Goal: Task Accomplishment & Management: Use online tool/utility

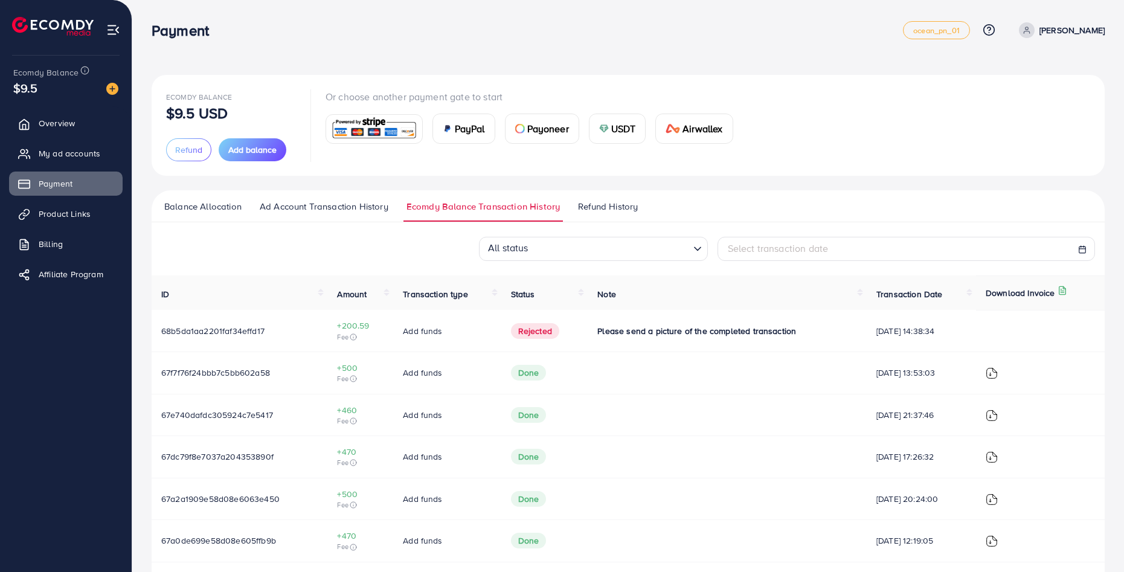
click at [690, 315] on td "Please send a picture of the completed transaction" at bounding box center [727, 331] width 279 height 42
drag, startPoint x: 579, startPoint y: 338, endPoint x: 567, endPoint y: 336, distance: 11.7
click at [576, 338] on tr "68b5da1aa2201faf34effd17 +200.59 Fee Add funds Rejected Please send a picture o…" at bounding box center [628, 331] width 953 height 42
click at [519, 327] on span "Rejected" at bounding box center [535, 331] width 48 height 16
click at [385, 326] on td "+200.59 Fee" at bounding box center [360, 331] width 66 height 42
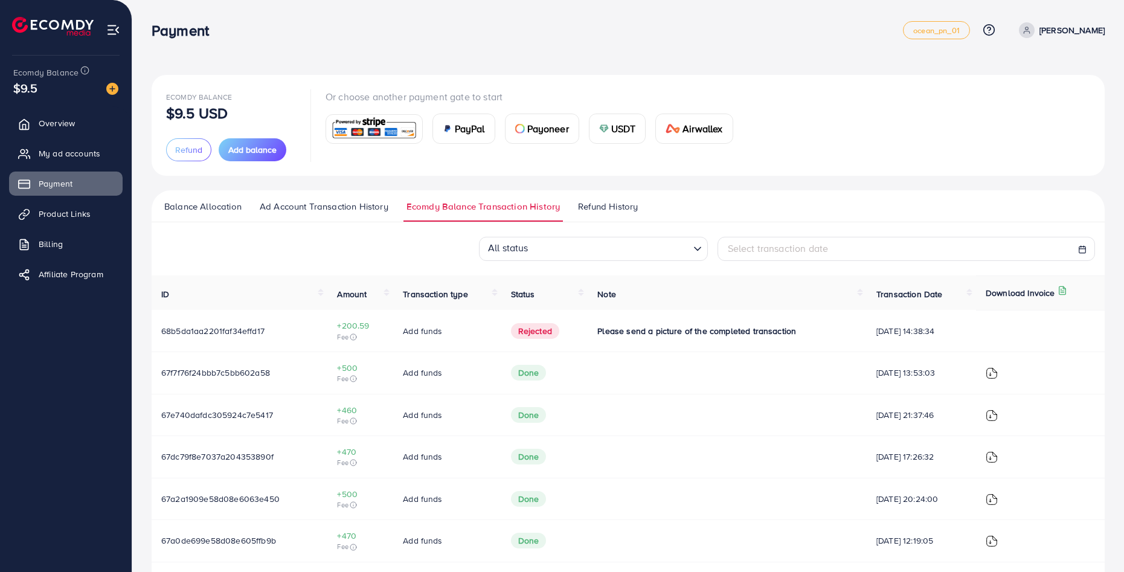
drag, startPoint x: 555, startPoint y: 333, endPoint x: 561, endPoint y: 335, distance: 6.9
click at [561, 335] on td "Rejected" at bounding box center [544, 331] width 87 height 42
click at [675, 327] on span "Please send a picture of the completed transaction" at bounding box center [696, 331] width 199 height 12
click at [73, 113] on link "Overview" at bounding box center [66, 123] width 114 height 24
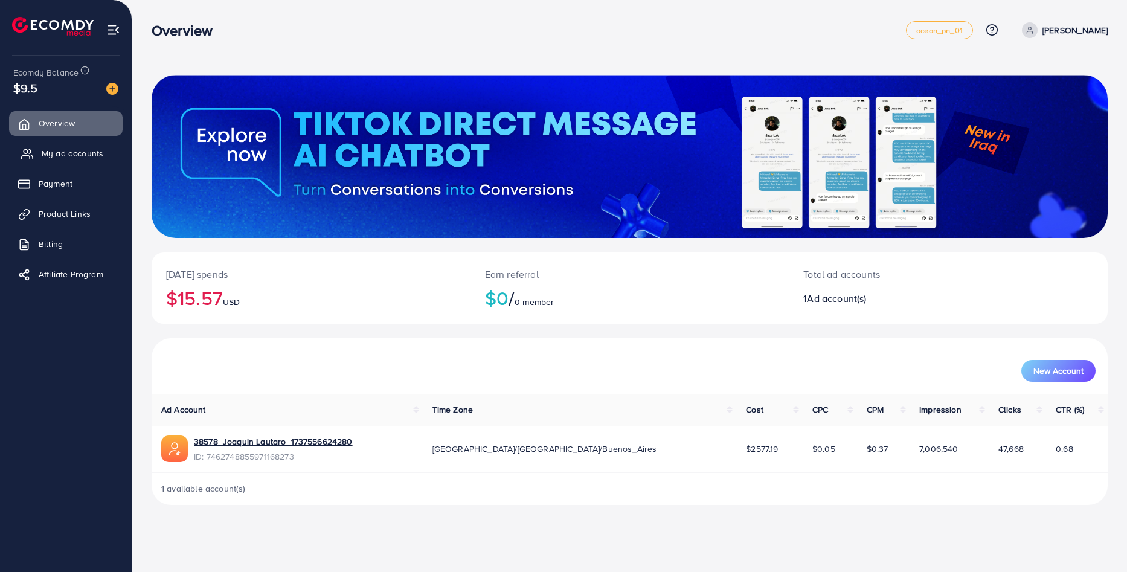
click at [72, 161] on link "My ad accounts" at bounding box center [66, 153] width 114 height 24
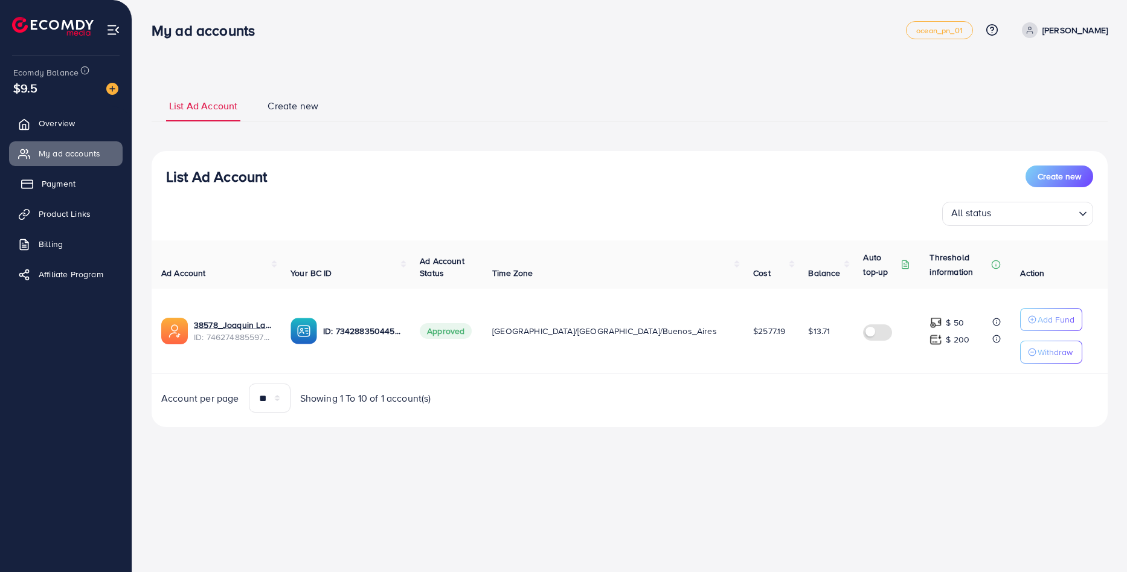
click at [56, 181] on span "Payment" at bounding box center [59, 184] width 34 height 12
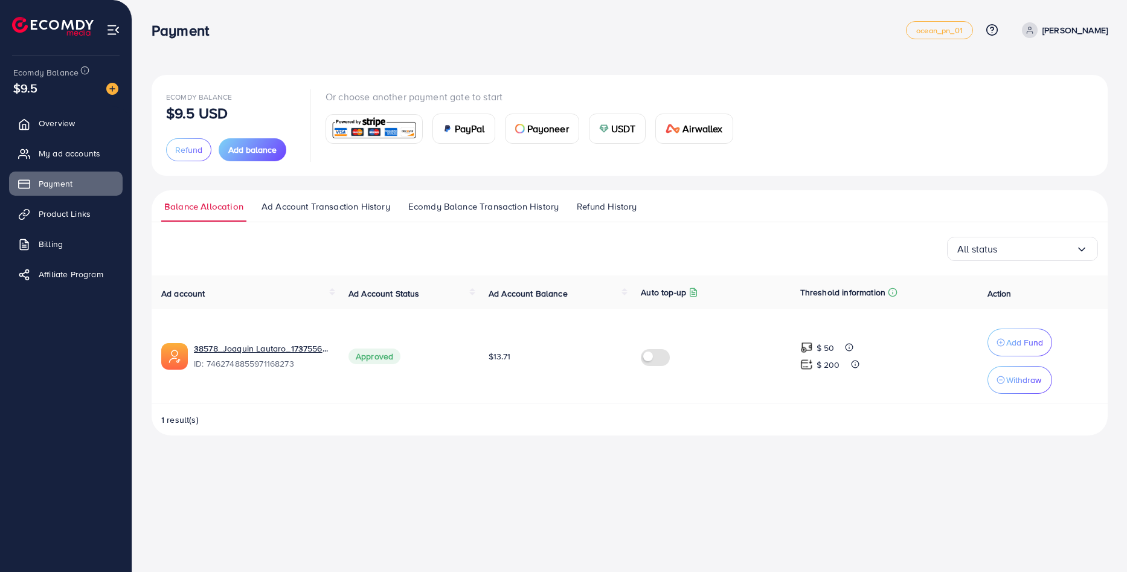
click at [299, 202] on span "Ad Account Transaction History" at bounding box center [326, 206] width 129 height 13
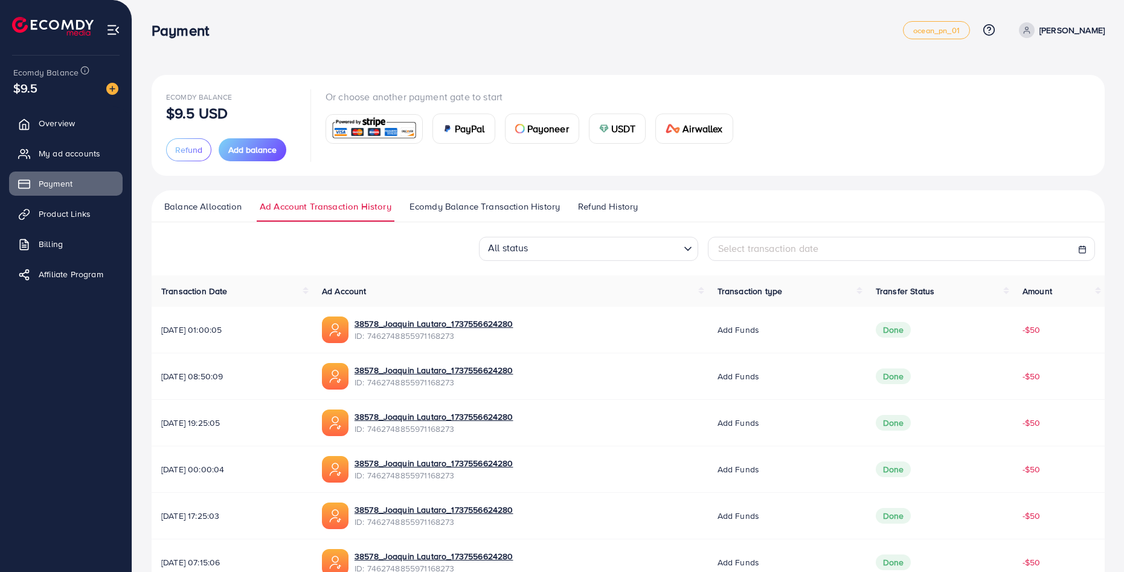
click at [493, 215] on link "Ecomdy Balance Transaction History" at bounding box center [485, 211] width 156 height 22
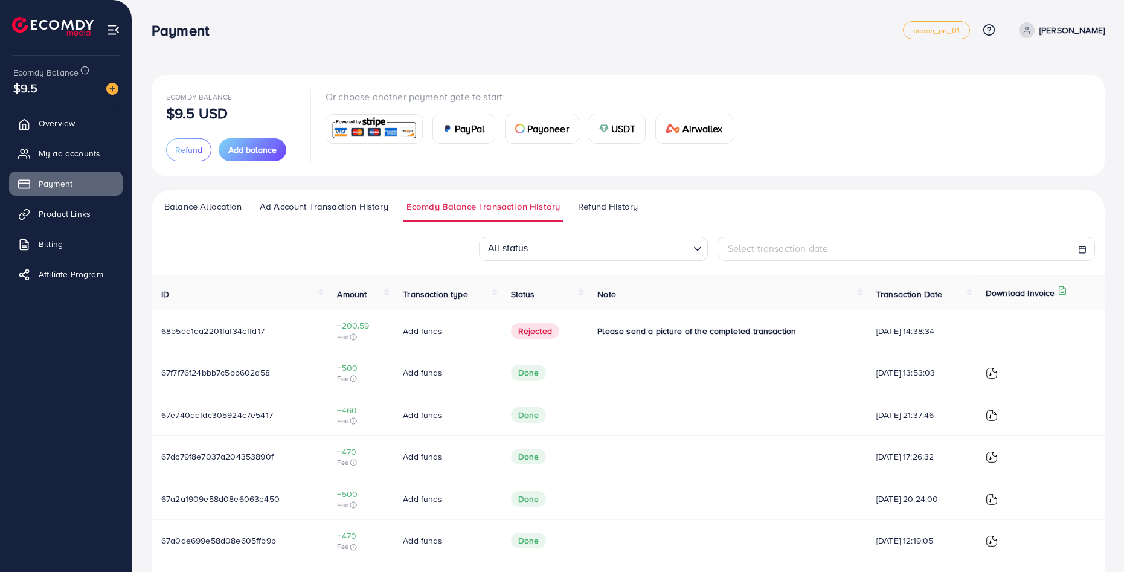
click at [611, 332] on span "Please send a picture of the completed transaction" at bounding box center [696, 331] width 199 height 12
drag, startPoint x: 566, startPoint y: 327, endPoint x: 527, endPoint y: 327, distance: 39.3
click at [558, 327] on td "Rejected" at bounding box center [544, 331] width 87 height 42
click at [526, 327] on span "Rejected" at bounding box center [535, 331] width 48 height 16
click at [501, 332] on td "Rejected" at bounding box center [544, 331] width 87 height 42
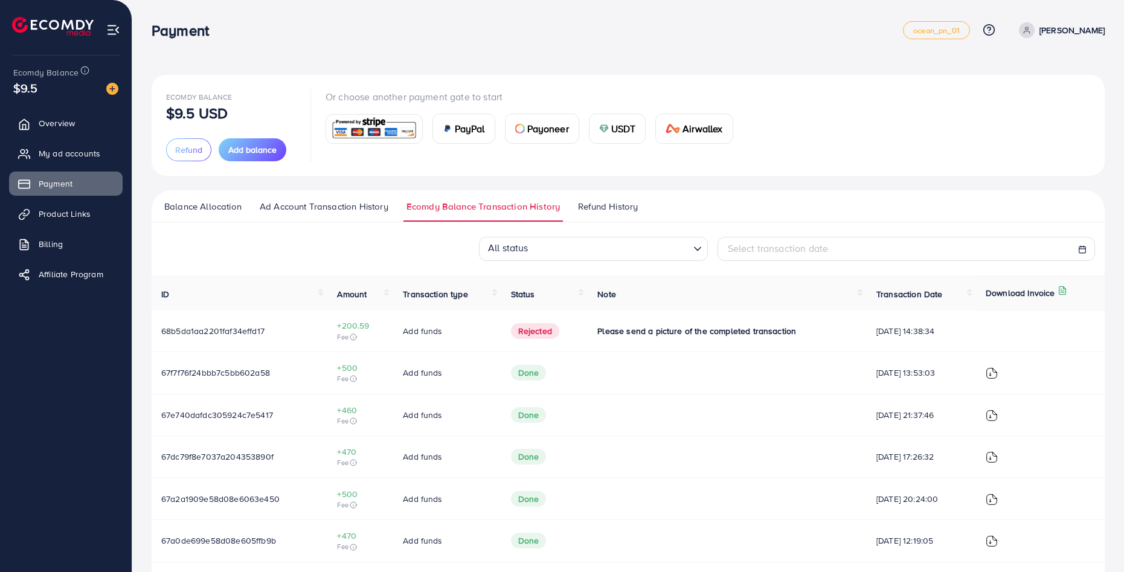
click at [228, 316] on td "68b5da1aa2201faf34effd17" at bounding box center [240, 331] width 176 height 42
click at [901, 317] on td "[DATE] 14:38:34" at bounding box center [921, 331] width 109 height 42
drag, startPoint x: 794, startPoint y: 335, endPoint x: 671, endPoint y: 327, distance: 122.9
click at [765, 335] on div "Please send a picture of the completed transaction" at bounding box center [727, 331] width 260 height 12
drag, startPoint x: 651, startPoint y: 324, endPoint x: 631, endPoint y: 324, distance: 19.3
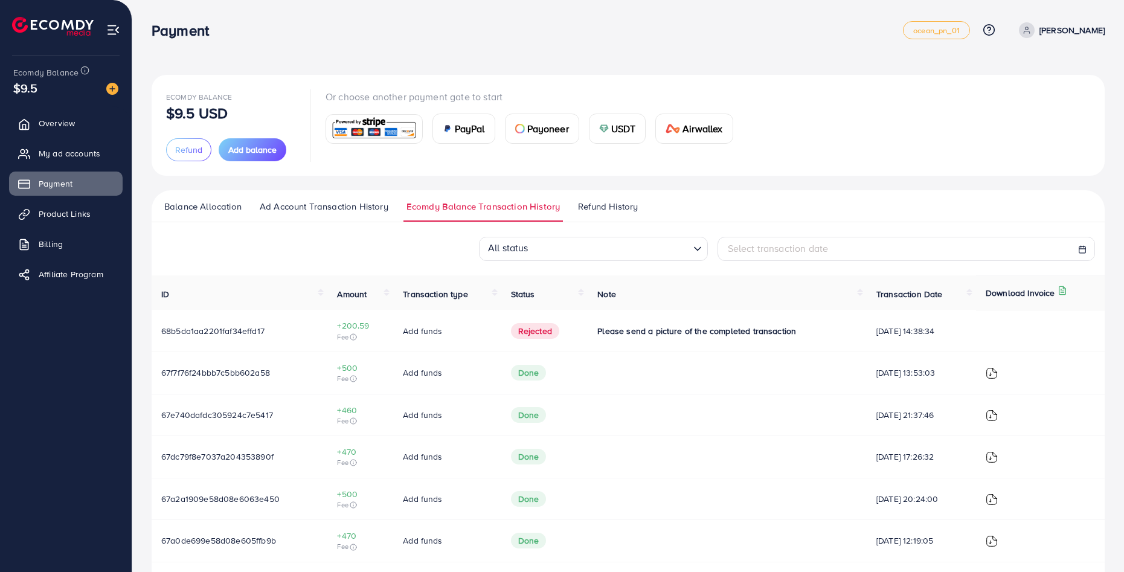
click at [650, 324] on td "Please send a picture of the completed transaction" at bounding box center [727, 331] width 279 height 42
click at [620, 326] on span "Please send a picture of the completed transaction" at bounding box center [696, 331] width 199 height 12
click at [318, 204] on span "Ad Account Transaction History" at bounding box center [324, 206] width 129 height 13
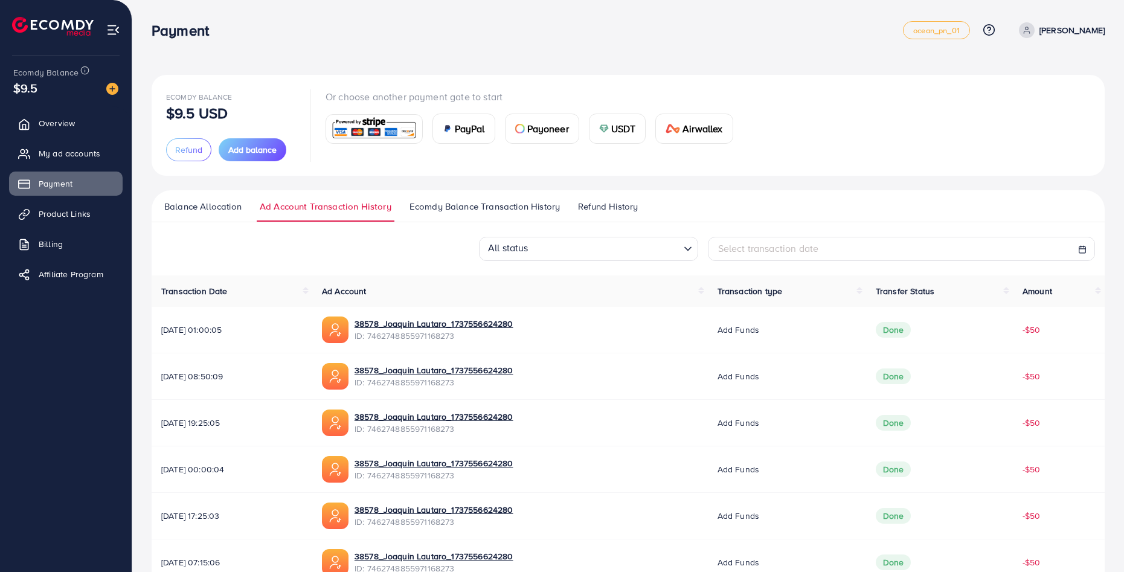
click at [188, 218] on link "Balance Allocation" at bounding box center [202, 211] width 83 height 22
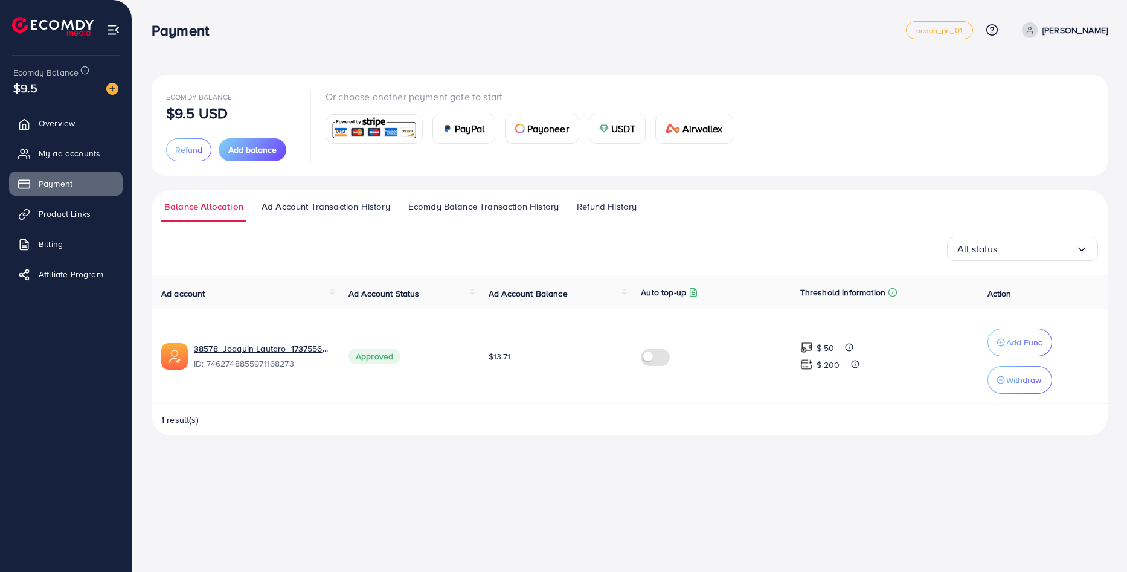
click at [604, 201] on span "Refund History" at bounding box center [607, 206] width 60 height 13
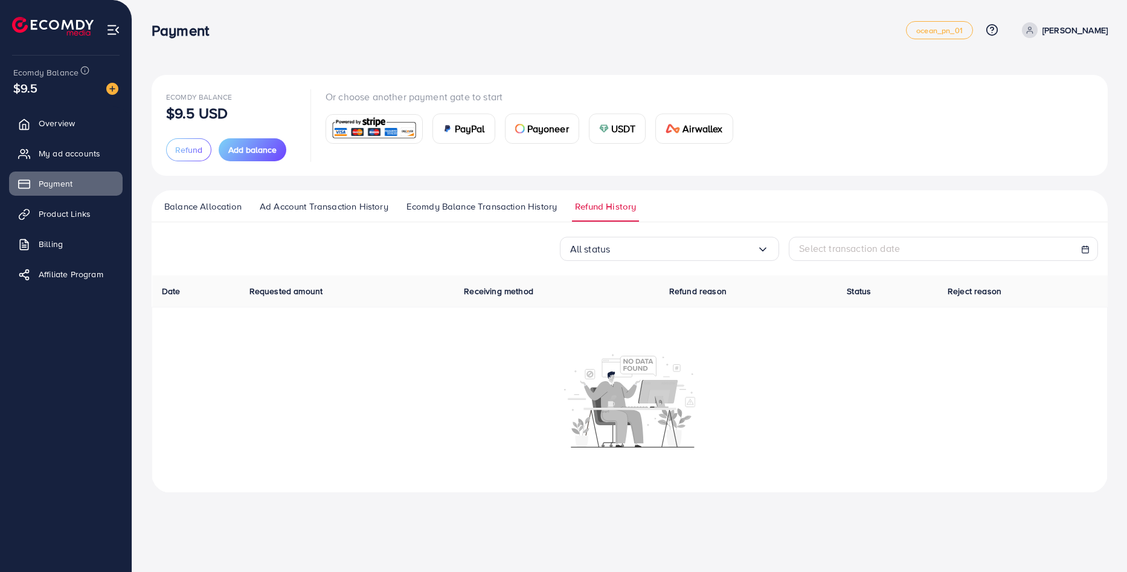
click at [221, 214] on link "Balance Allocation" at bounding box center [202, 211] width 83 height 22
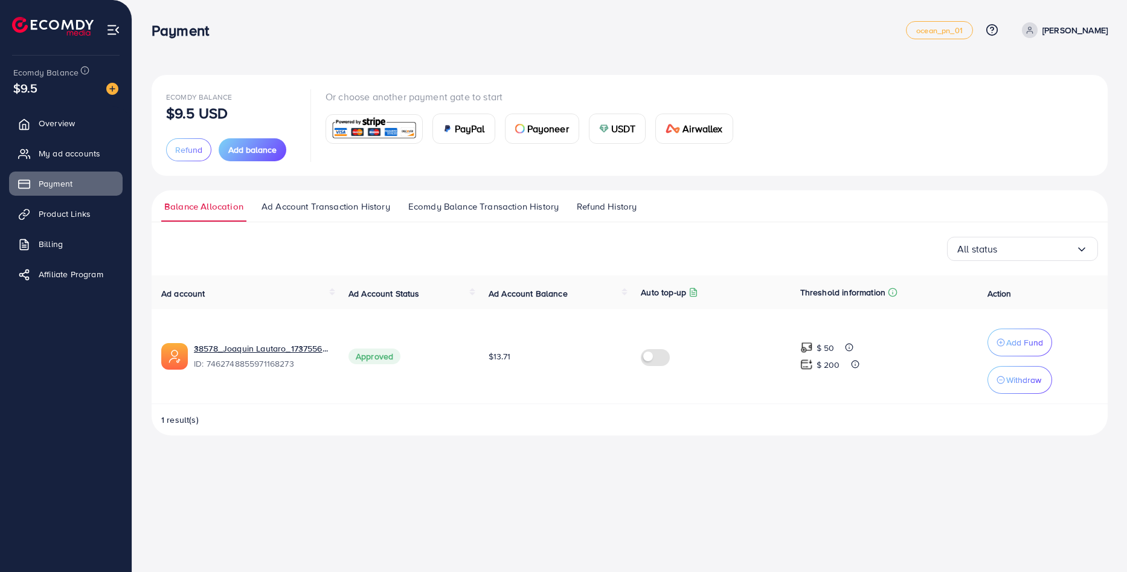
click at [423, 204] on span "Ecomdy Balance Transaction History" at bounding box center [483, 206] width 150 height 13
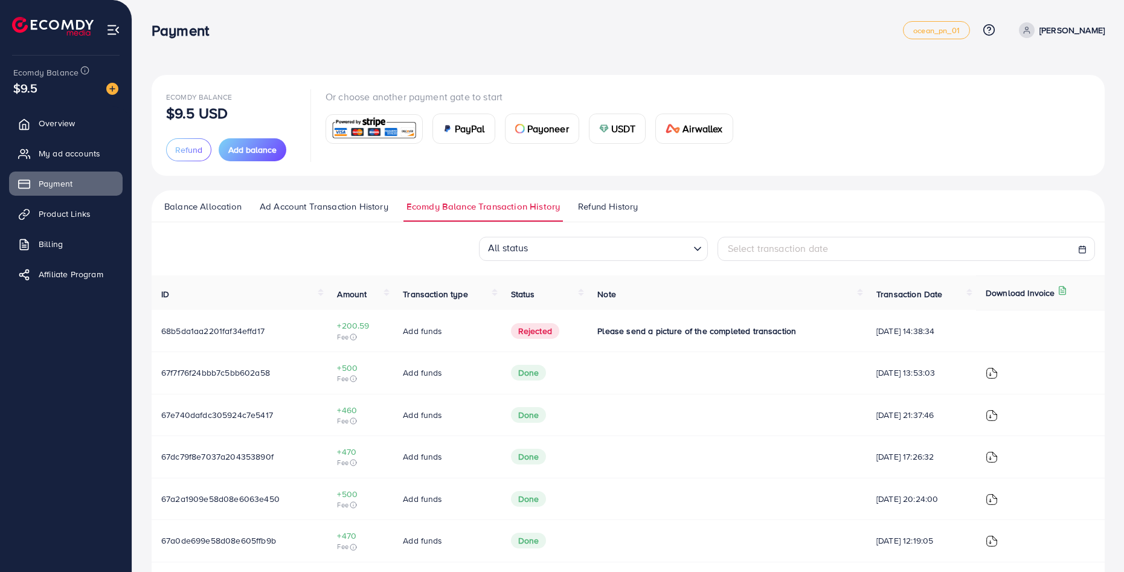
click at [505, 338] on td "Rejected" at bounding box center [544, 331] width 87 height 42
drag, startPoint x: 311, startPoint y: 320, endPoint x: 317, endPoint y: 332, distance: 13.3
click at [310, 321] on td "68b5da1aa2201faf34effd17" at bounding box center [240, 331] width 176 height 42
click at [222, 326] on span "68b5da1aa2201faf34effd17" at bounding box center [212, 331] width 103 height 12
click at [352, 332] on span "Fee" at bounding box center [360, 337] width 47 height 10
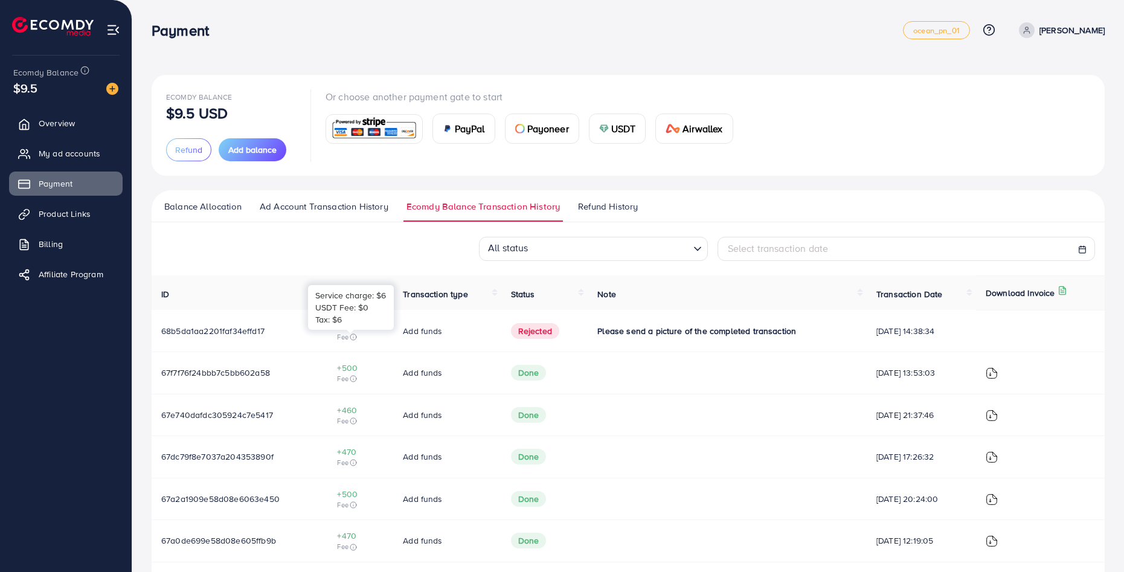
click at [352, 337] on icon at bounding box center [353, 336] width 7 height 7
click at [407, 336] on span "Add funds" at bounding box center [422, 331] width 39 height 12
drag, startPoint x: 468, startPoint y: 340, endPoint x: 625, endPoint y: 336, distance: 157.1
click at [565, 341] on tr "68b5da1aa2201faf34effd17 +200.59 Fee Add funds Rejected Please send a picture o…" at bounding box center [628, 331] width 953 height 42
click at [697, 329] on span "Please send a picture of the completed transaction" at bounding box center [696, 331] width 199 height 12
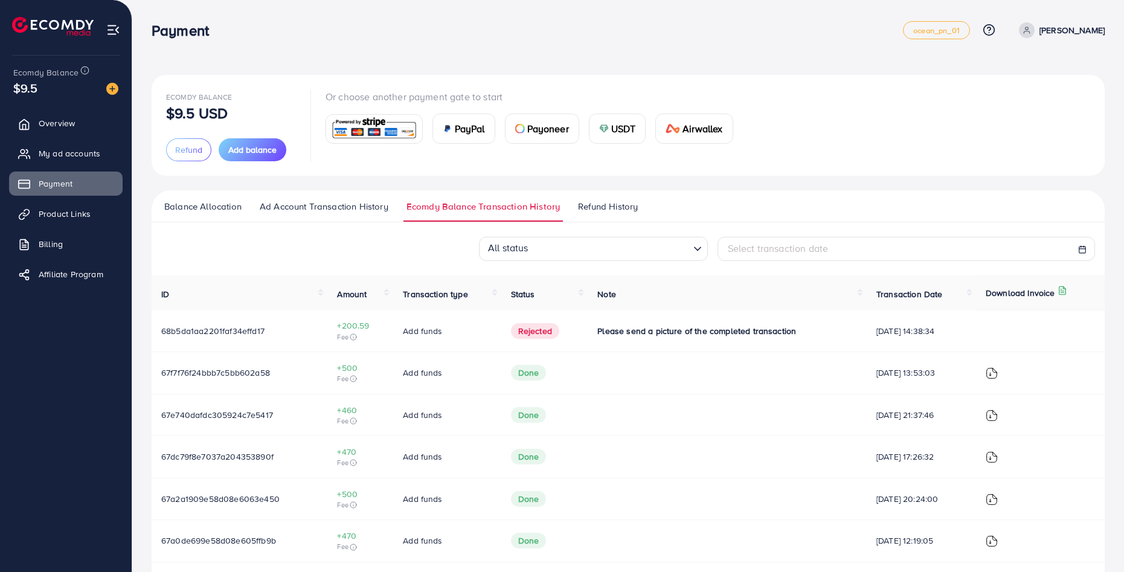
click at [707, 329] on span "Please send a picture of the completed transaction" at bounding box center [696, 331] width 199 height 12
click at [713, 329] on span "Please send a picture of the completed transaction" at bounding box center [696, 331] width 199 height 12
click at [788, 334] on div "Please send a picture of the completed transaction" at bounding box center [727, 331] width 260 height 12
click at [845, 336] on td "Please send a picture of the completed transaction" at bounding box center [727, 331] width 279 height 42
click at [877, 329] on span "[DATE] 14:38:34" at bounding box center [922, 331] width 90 height 12
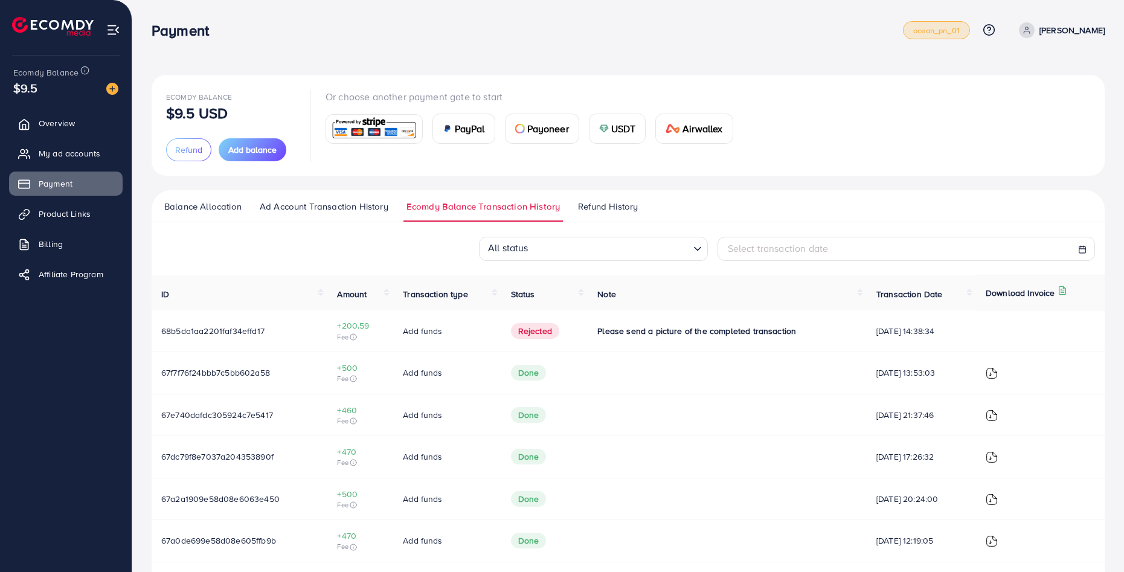
click at [960, 34] on span "ocean_pn_01" at bounding box center [936, 31] width 47 height 8
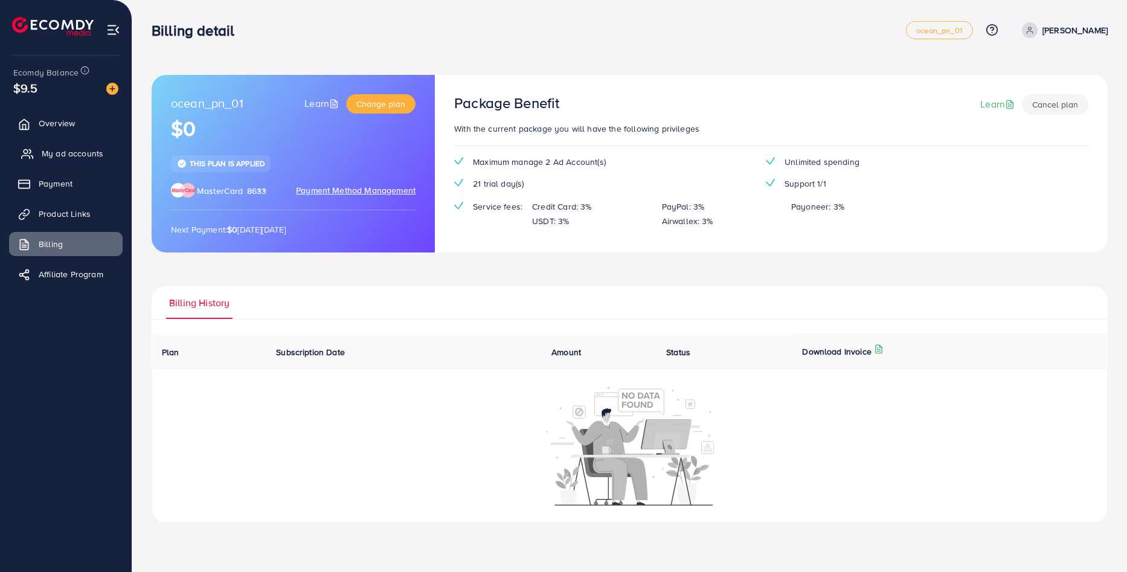
click at [43, 146] on link "My ad accounts" at bounding box center [66, 153] width 114 height 24
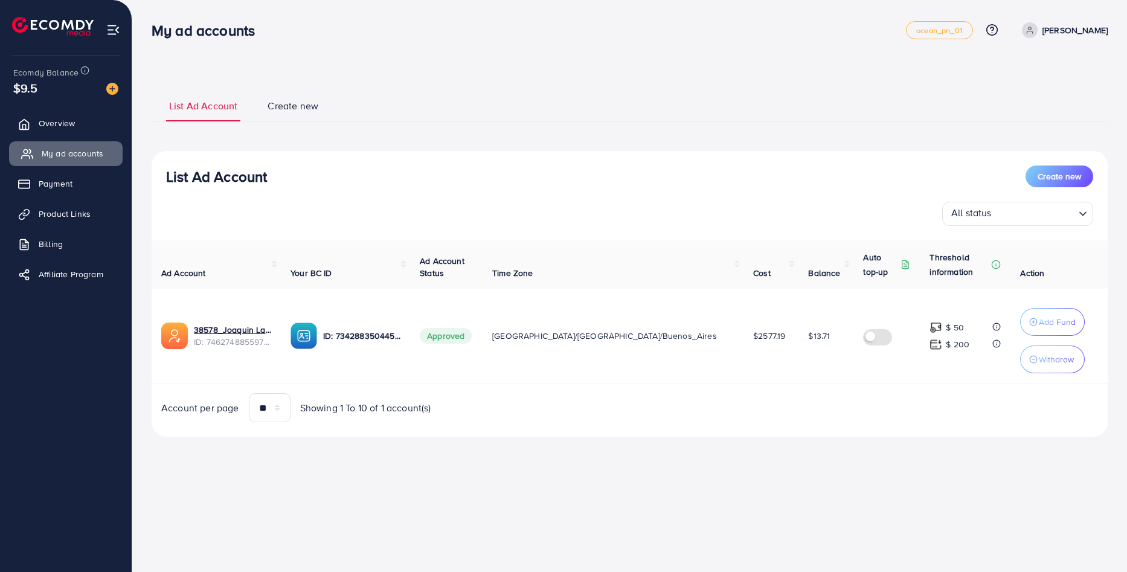
click at [53, 144] on link "My ad accounts" at bounding box center [66, 153] width 114 height 24
click at [56, 161] on link "My ad accounts" at bounding box center [66, 153] width 114 height 24
click at [54, 171] on ul "Overview My ad accounts Payment Product Links Billing Affiliate Program" at bounding box center [66, 202] width 132 height 193
click at [79, 178] on link "Payment" at bounding box center [66, 184] width 114 height 24
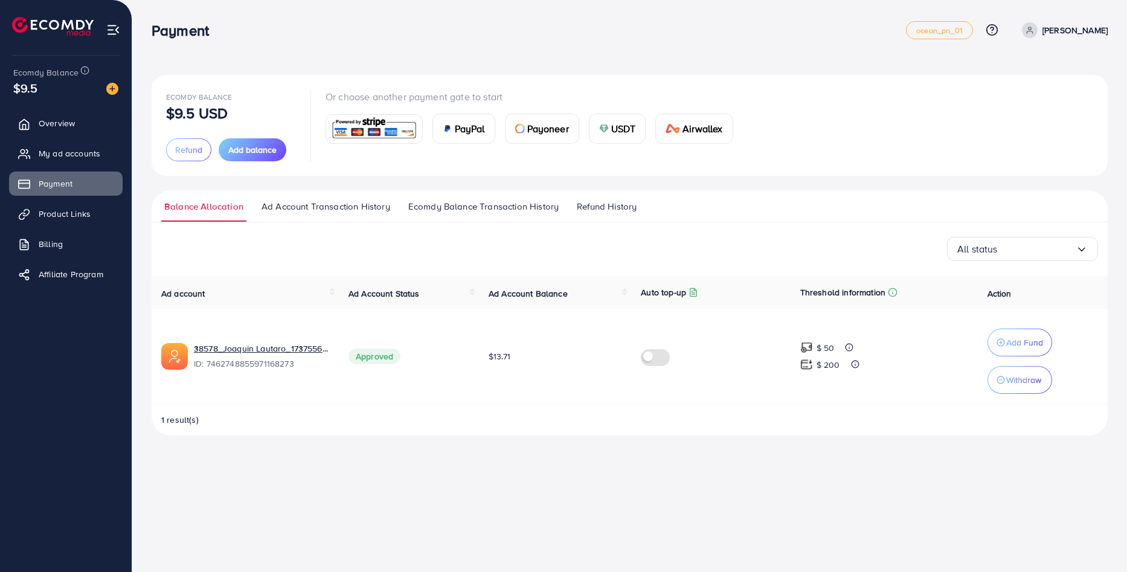
click at [365, 217] on link "Ad Account Transaction History" at bounding box center [326, 211] width 135 height 22
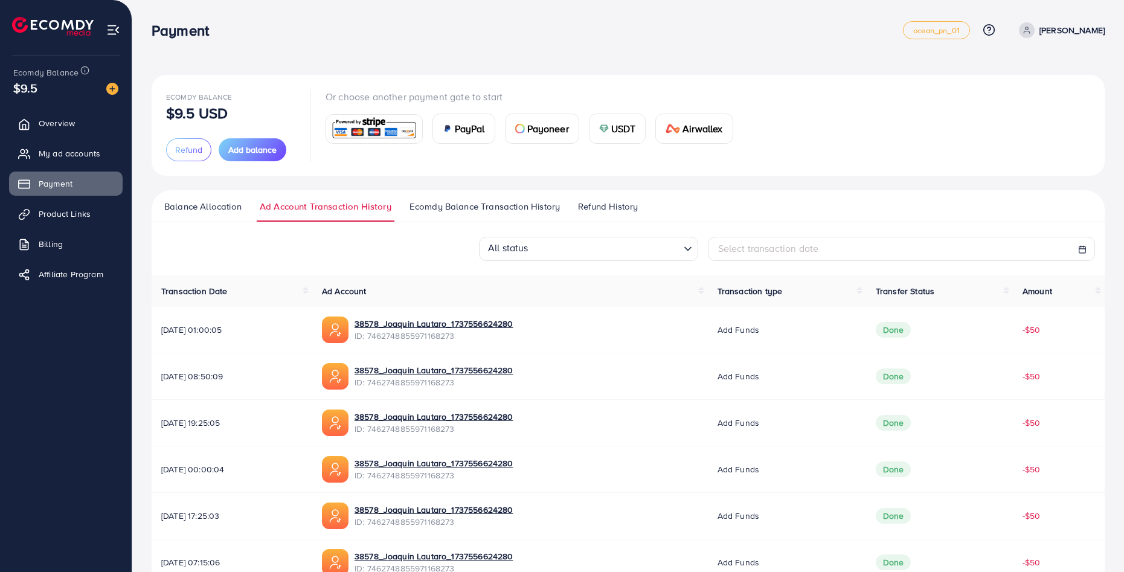
click at [437, 198] on ul "Balance Allocation Ad Account Transaction History Ecomdy Balance Transaction Hi…" at bounding box center [628, 206] width 953 height 32
click at [215, 196] on ul "Balance Allocation Ad Account Transaction History Ecomdy Balance Transaction Hi…" at bounding box center [628, 206] width 953 height 32
click at [215, 205] on span "Balance Allocation" at bounding box center [202, 206] width 77 height 13
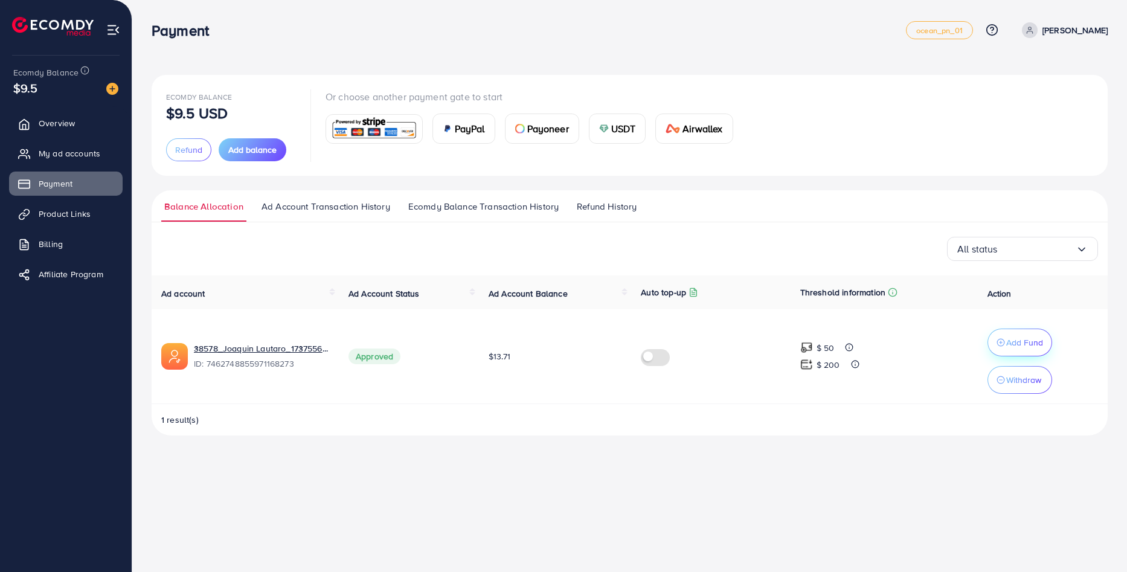
click at [1006, 349] on div "Add Fund" at bounding box center [1020, 342] width 47 height 14
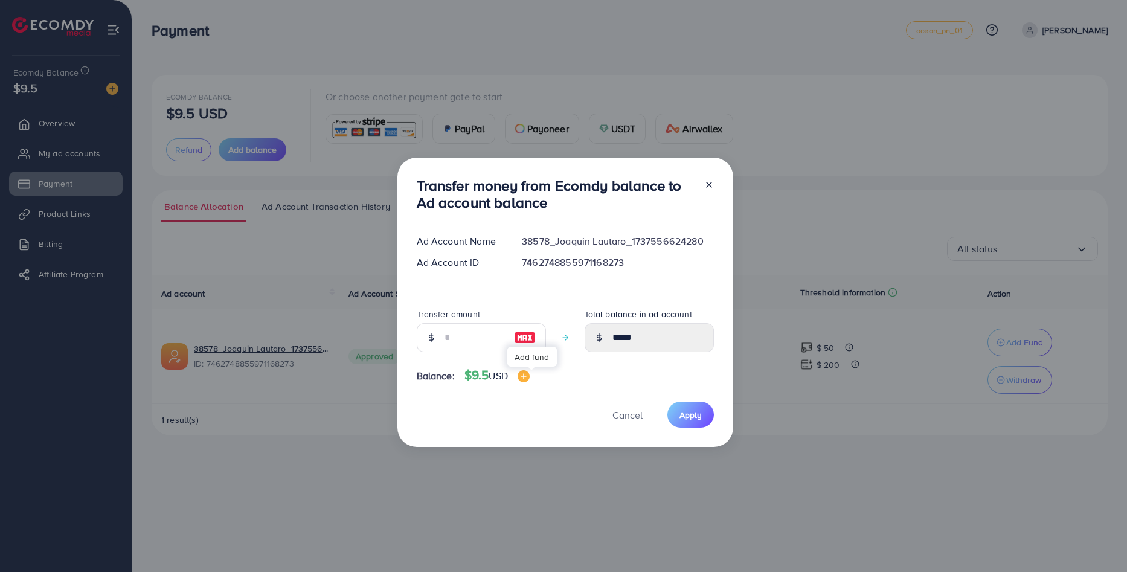
click at [529, 381] on img at bounding box center [524, 376] width 12 height 12
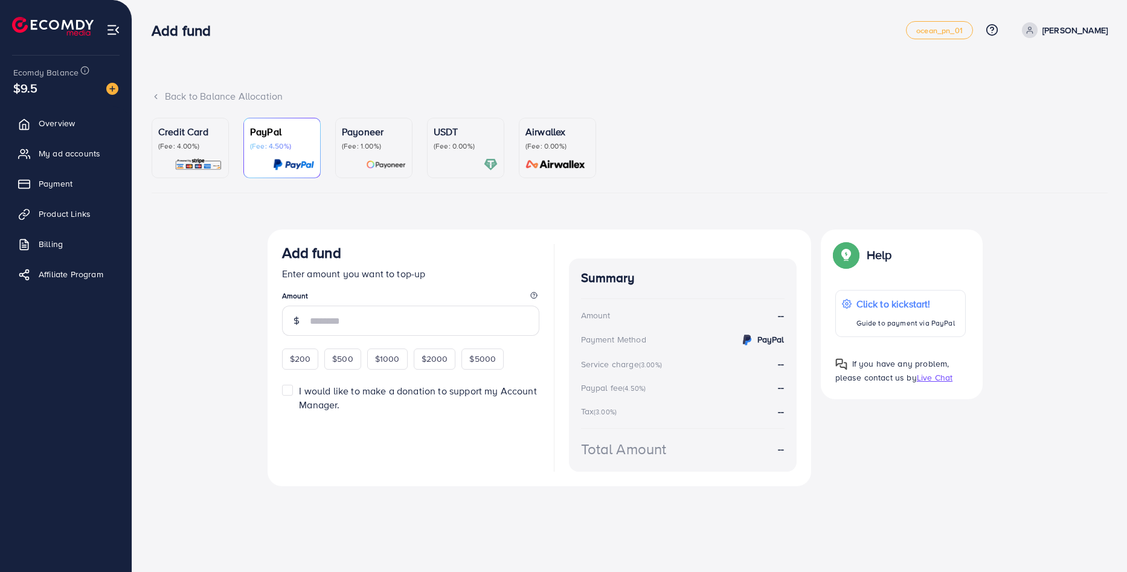
click at [182, 94] on div "Back to Balance Allocation" at bounding box center [630, 96] width 956 height 14
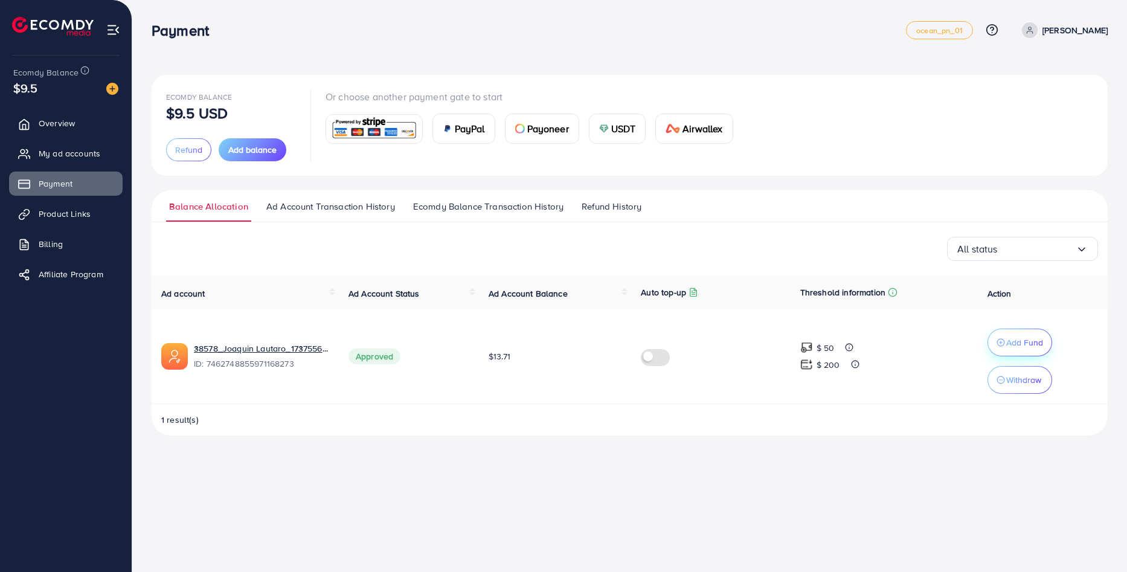
click at [1009, 347] on p "Add Fund" at bounding box center [1024, 342] width 37 height 14
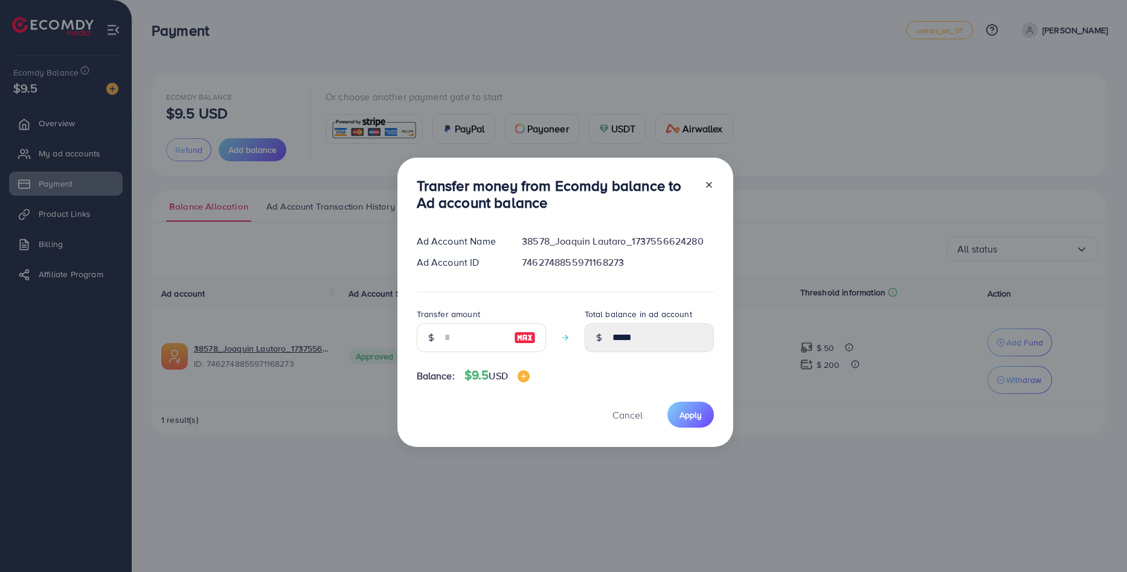
click at [524, 336] on img at bounding box center [525, 337] width 22 height 14
type input "*"
type input "*****"
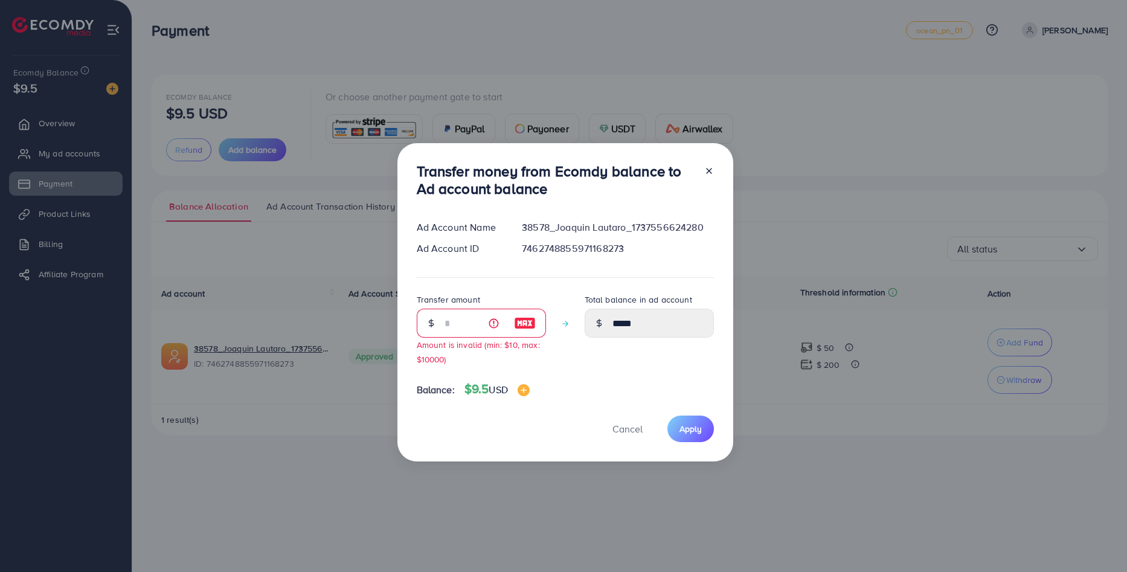
click at [718, 169] on div "Transfer money from Ecomdy balance to Ad account balance Ad Account Name 38578_…" at bounding box center [566, 302] width 336 height 318
click at [713, 171] on div "Transfer money from Ecomdy balance to Ad account balance Ad Account Name 38578_…" at bounding box center [566, 302] width 336 height 318
click at [707, 175] on icon at bounding box center [709, 171] width 10 height 10
type input "*****"
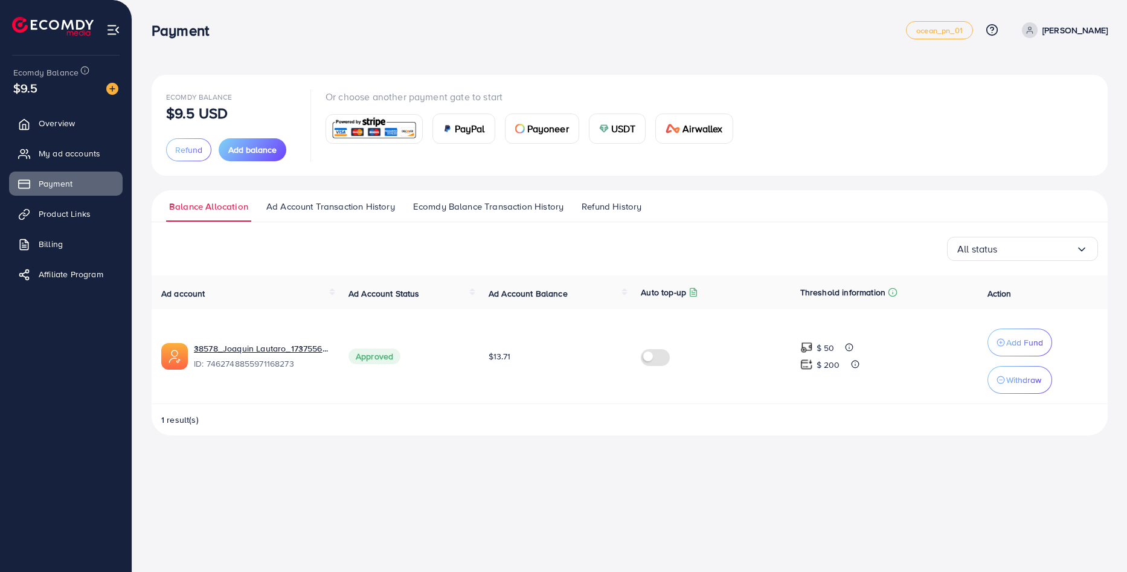
click at [451, 205] on span "Ecomdy Balance Transaction History" at bounding box center [488, 206] width 150 height 13
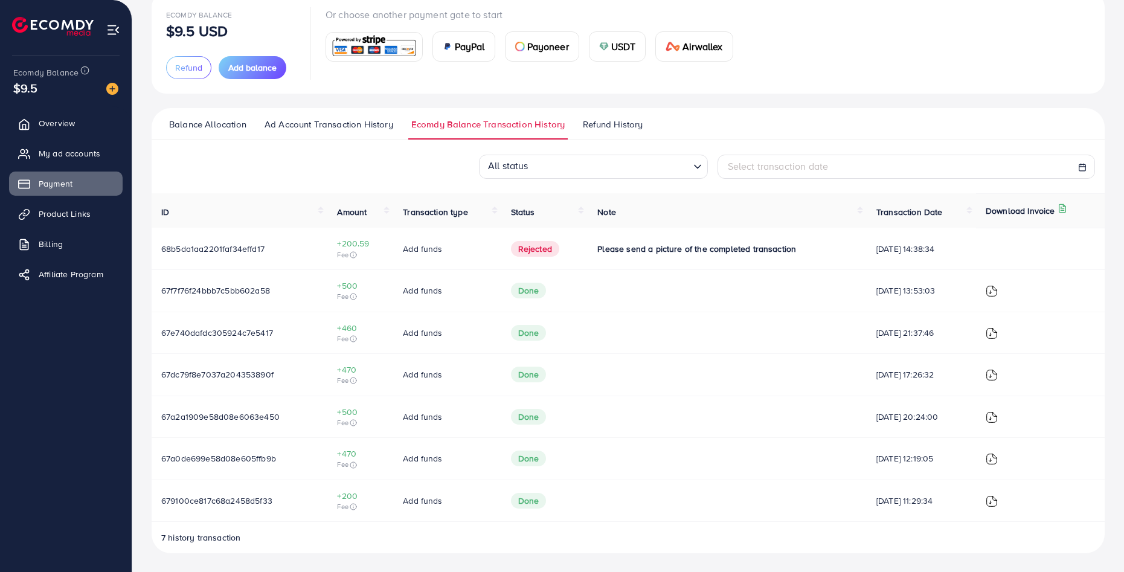
scroll to position [83, 0]
